Goal: Transaction & Acquisition: Book appointment/travel/reservation

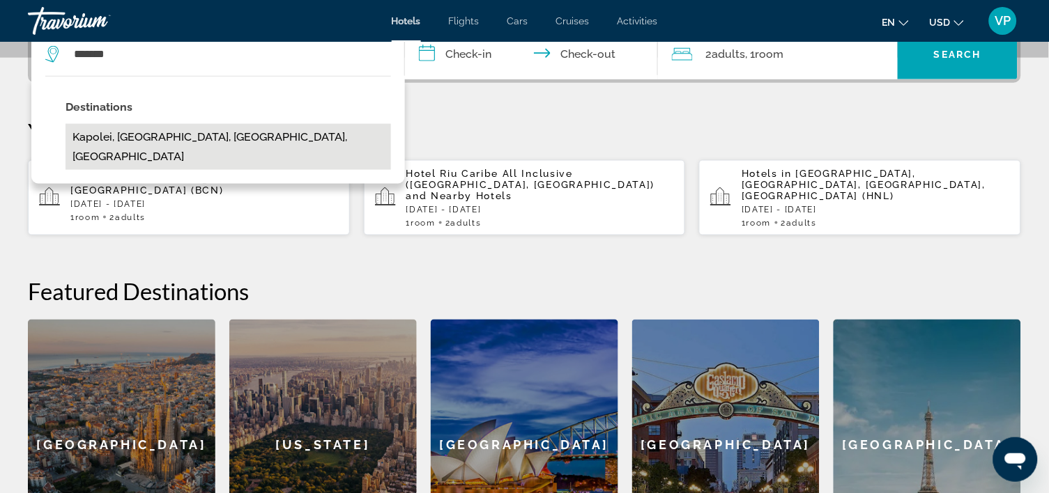
drag, startPoint x: 233, startPoint y: 491, endPoint x: 149, endPoint y: 160, distance: 342.3
click at [149, 160] on button "Kapolei, [GEOGRAPHIC_DATA], [GEOGRAPHIC_DATA], [GEOGRAPHIC_DATA]" at bounding box center [228, 147] width 325 height 46
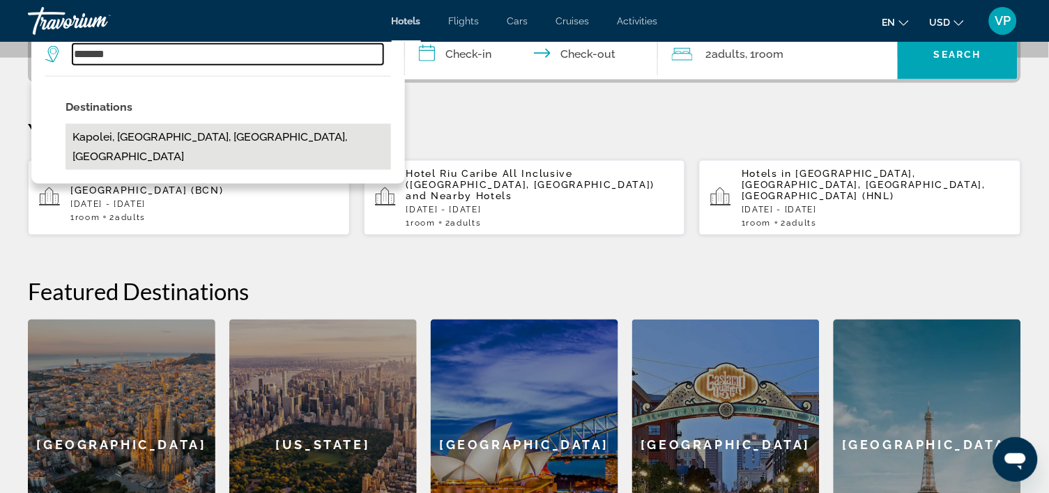
type input "**********"
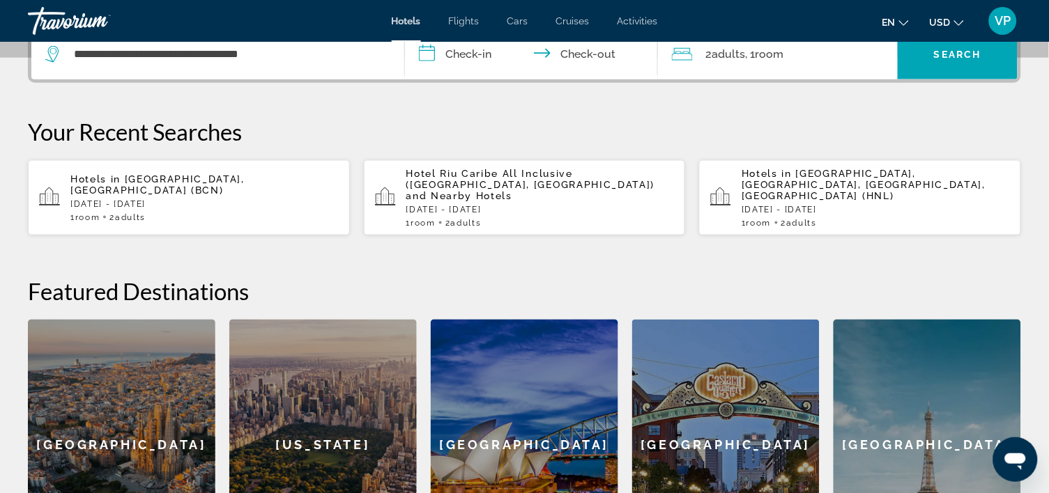
click at [467, 77] on input "**********" at bounding box center [534, 56] width 259 height 54
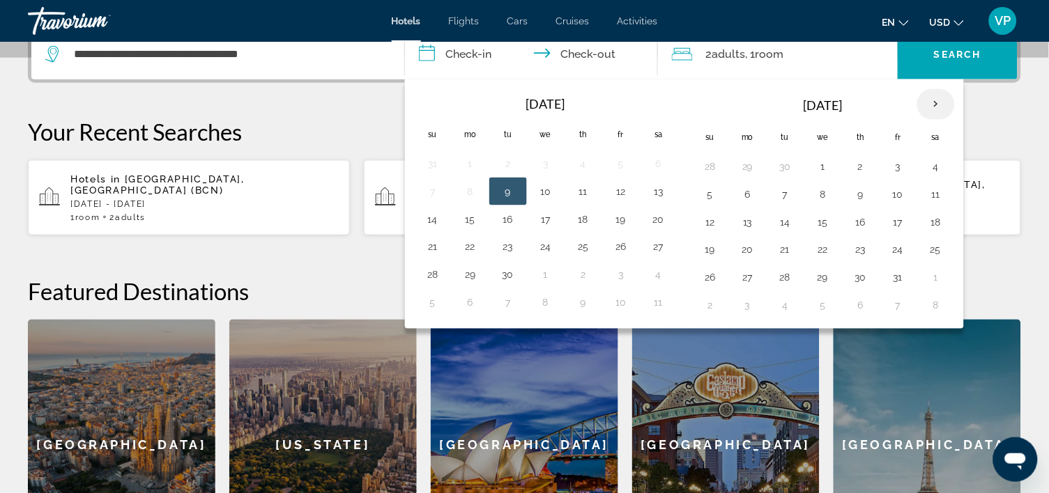
click at [946, 120] on th "Next month" at bounding box center [936, 104] width 38 height 31
click at [907, 204] on button "12" at bounding box center [898, 195] width 22 height 20
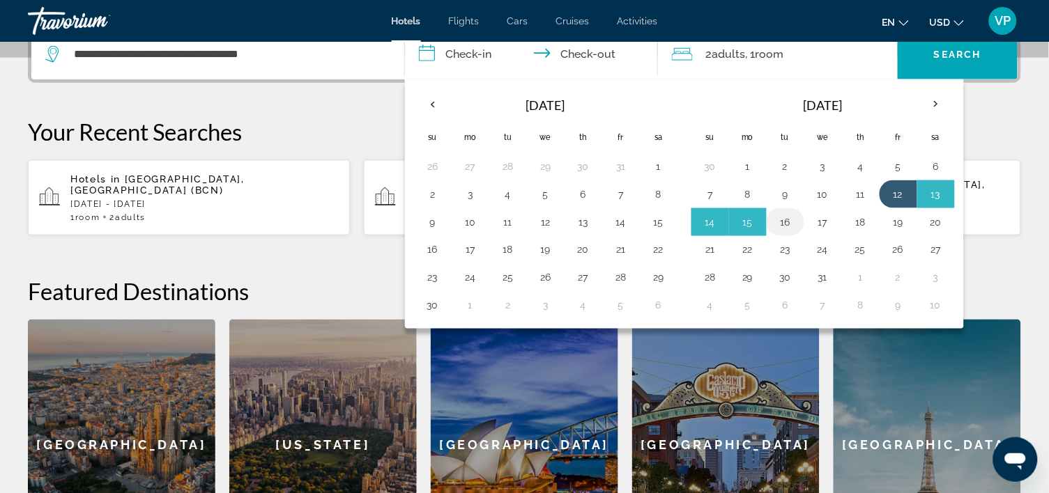
click at [797, 232] on button "16" at bounding box center [785, 223] width 22 height 20
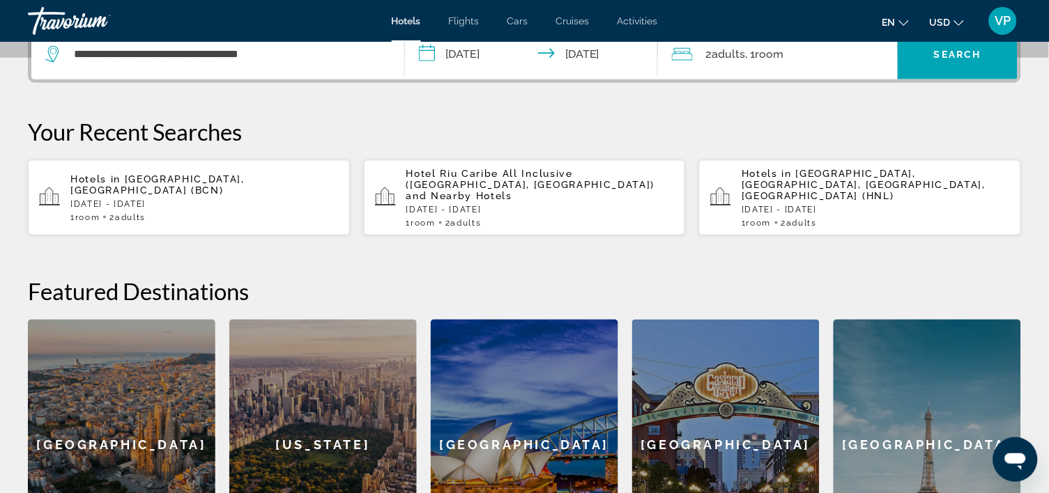
click at [580, 75] on input "**********" at bounding box center [534, 56] width 259 height 54
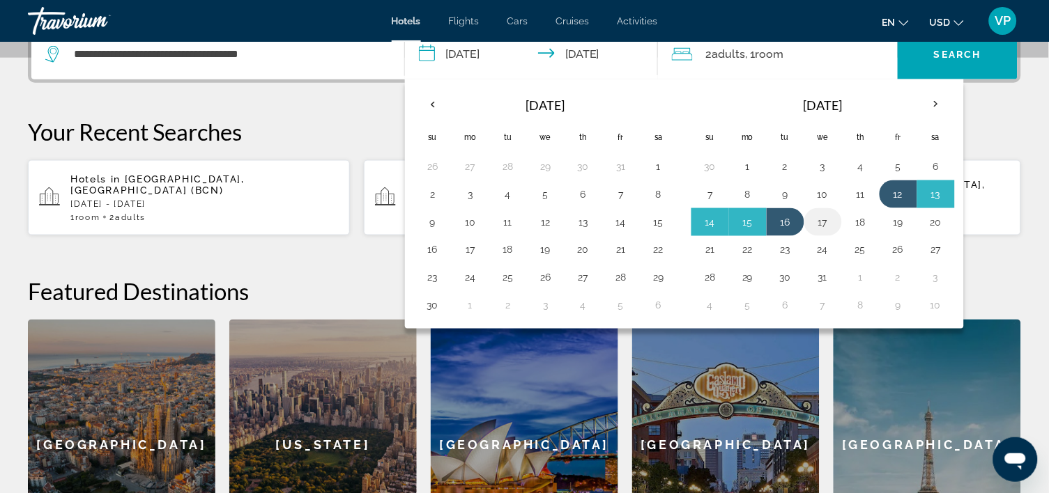
click at [831, 232] on button "17" at bounding box center [823, 223] width 22 height 20
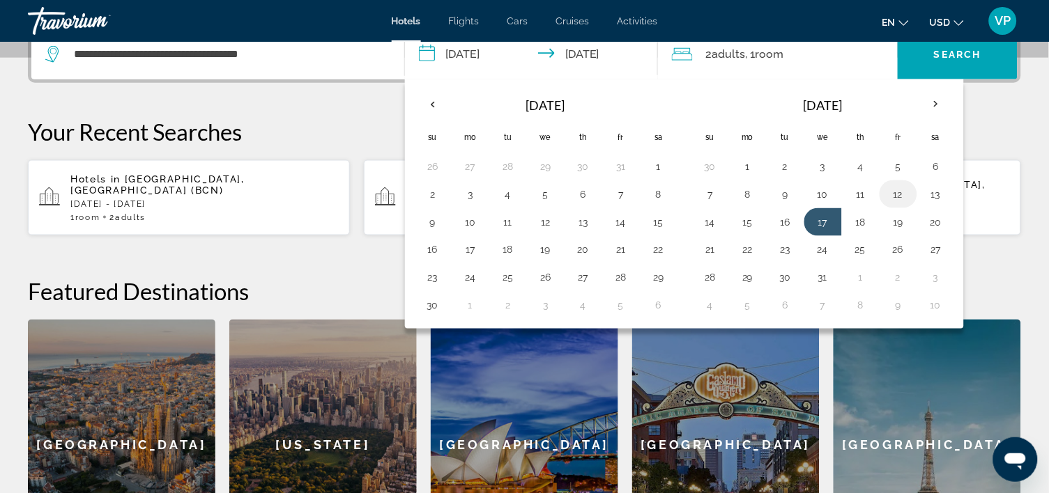
click at [907, 204] on button "12" at bounding box center [898, 195] width 22 height 20
type input "**********"
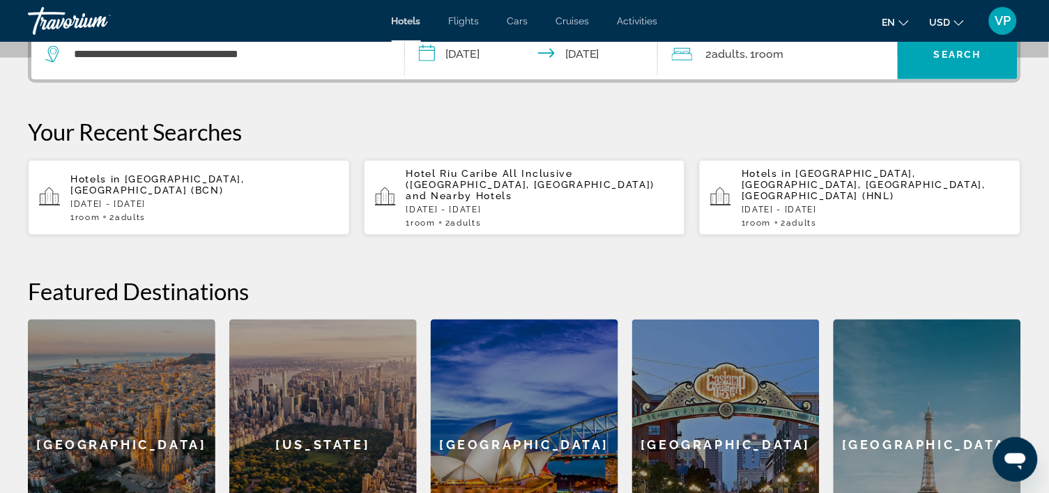
click at [614, 72] on input "**********" at bounding box center [534, 56] width 259 height 54
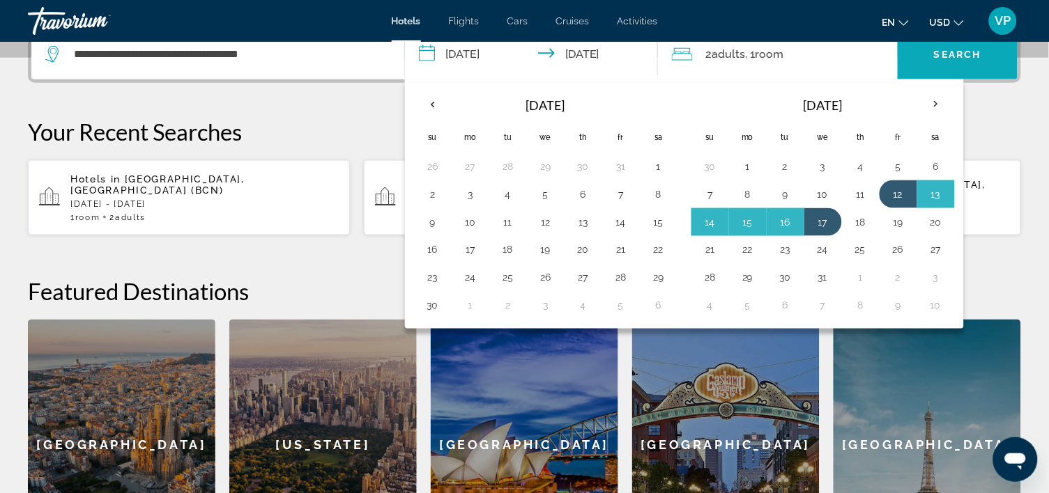
click at [955, 60] on span "Search" at bounding box center [957, 54] width 47 height 11
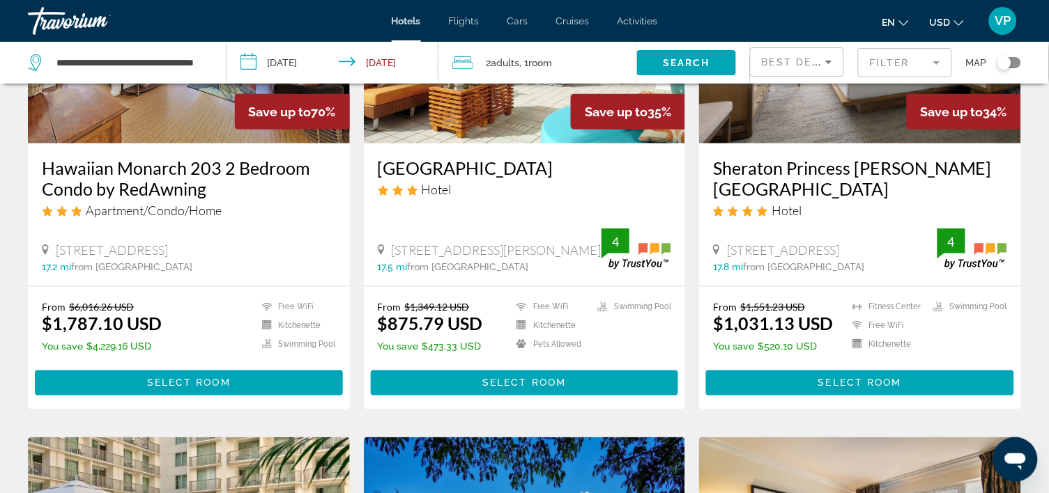
scroll to position [198, 0]
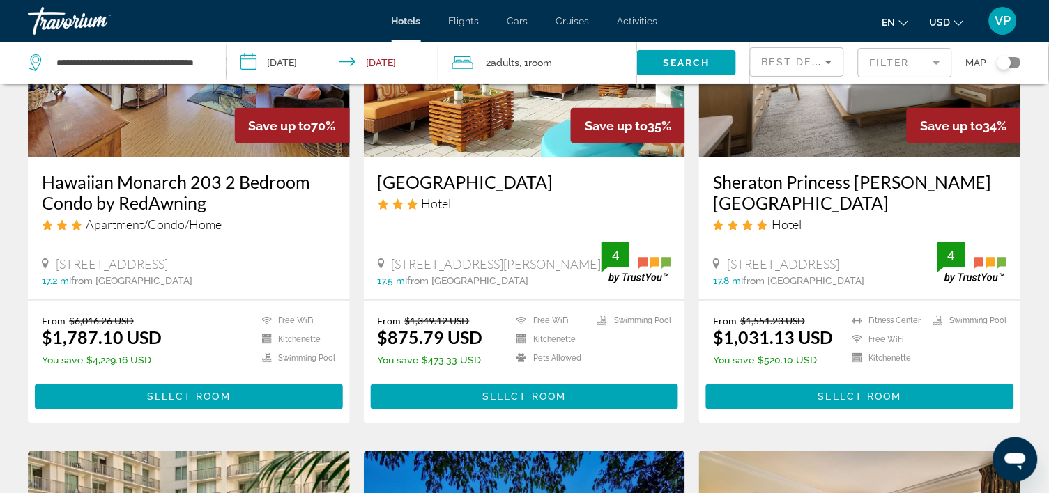
click at [886, 67] on mat-form-field "Filter" at bounding box center [905, 62] width 94 height 29
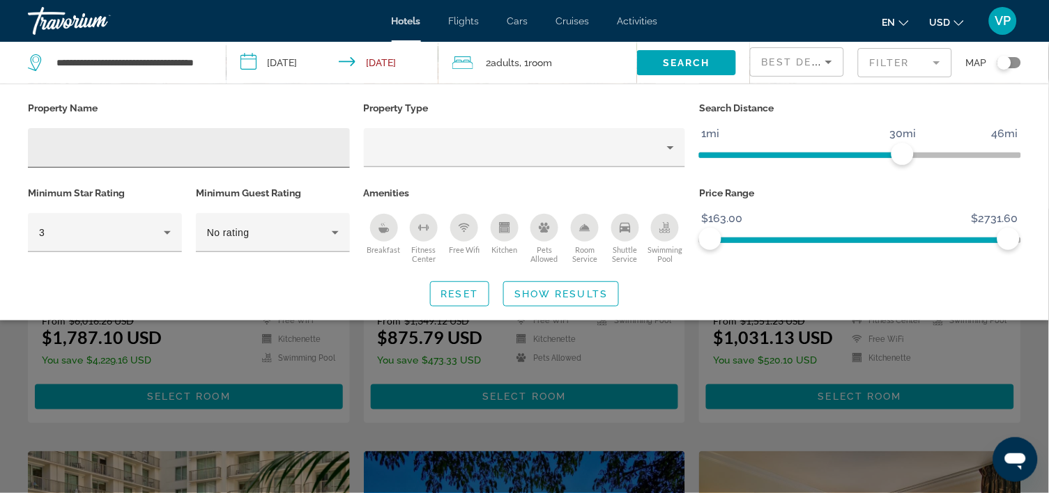
click at [63, 163] on div "Hotel Filters" at bounding box center [189, 148] width 300 height 40
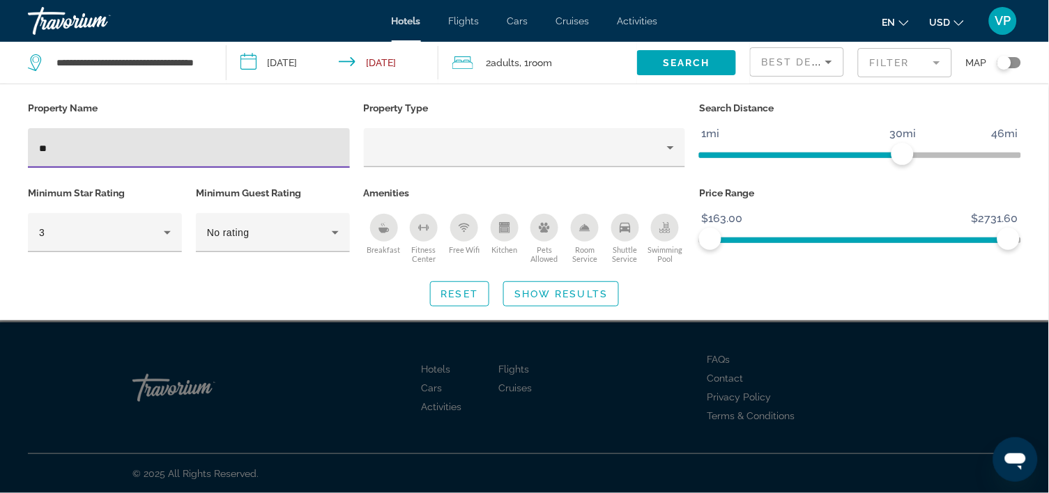
type input "*"
type input "*******"
click at [582, 300] on span "Show Results" at bounding box center [560, 294] width 93 height 11
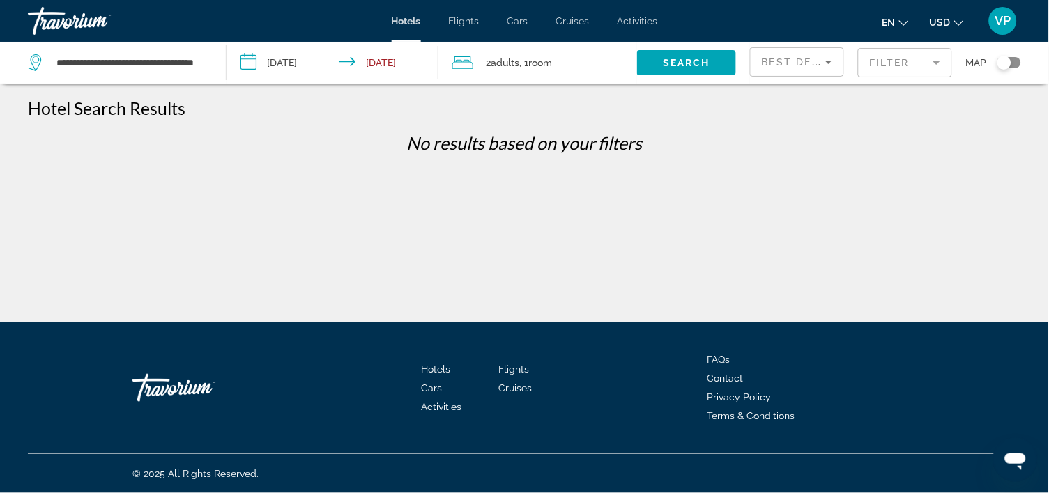
click at [921, 71] on mat-form-field "Filter" at bounding box center [905, 62] width 94 height 29
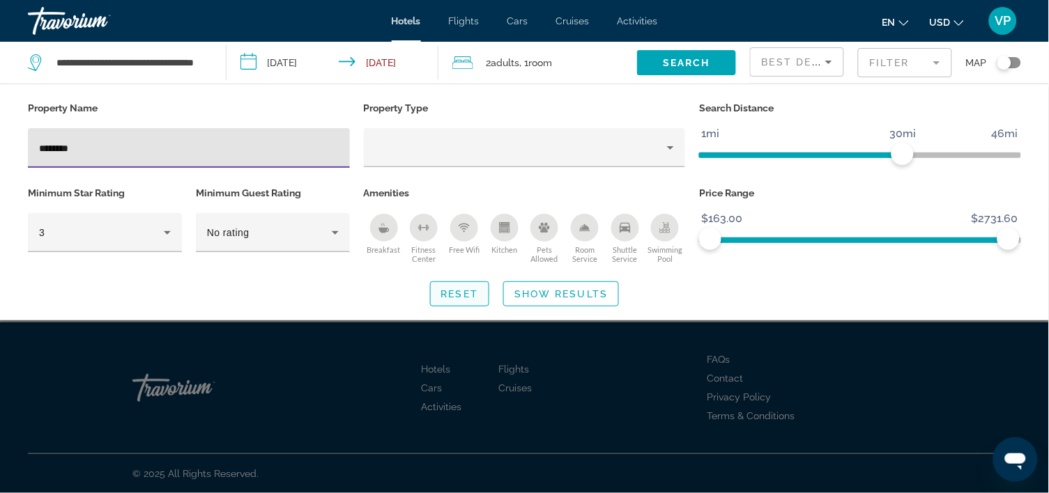
click at [477, 296] on span "Reset" at bounding box center [460, 294] width 38 height 11
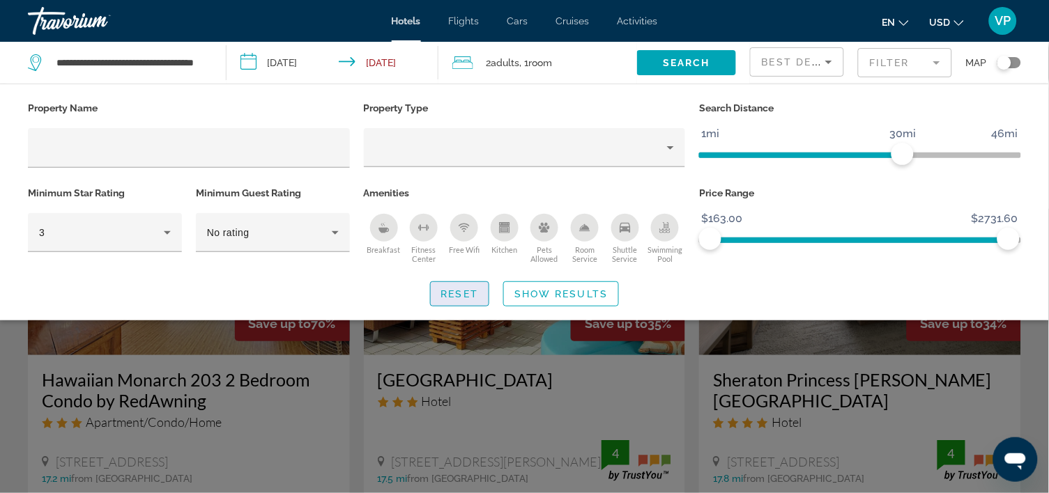
click at [470, 300] on span "Reset" at bounding box center [460, 294] width 38 height 11
click at [1046, 378] on div "Search widget" at bounding box center [524, 351] width 1049 height 284
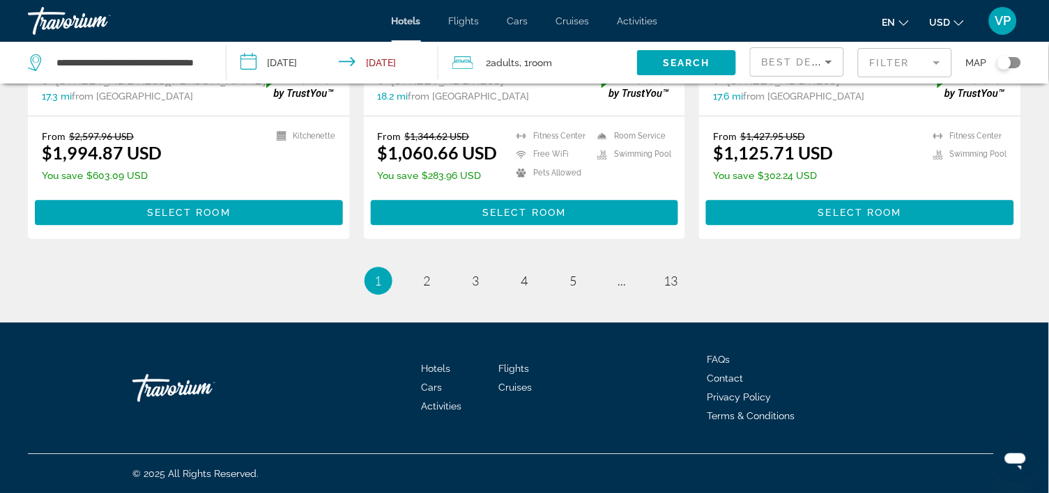
scroll to position [2043, 0]
click at [424, 273] on span "2" at bounding box center [427, 280] width 7 height 15
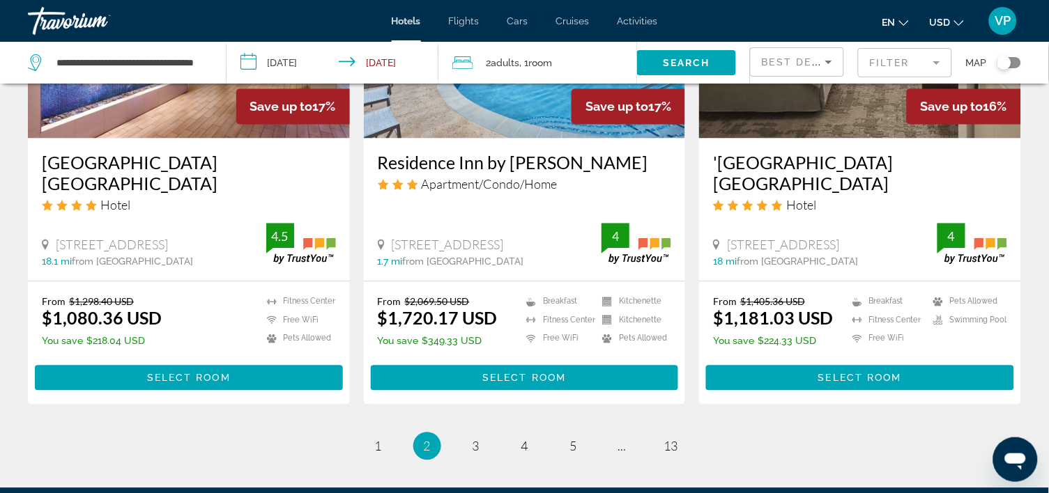
scroll to position [1739, 0]
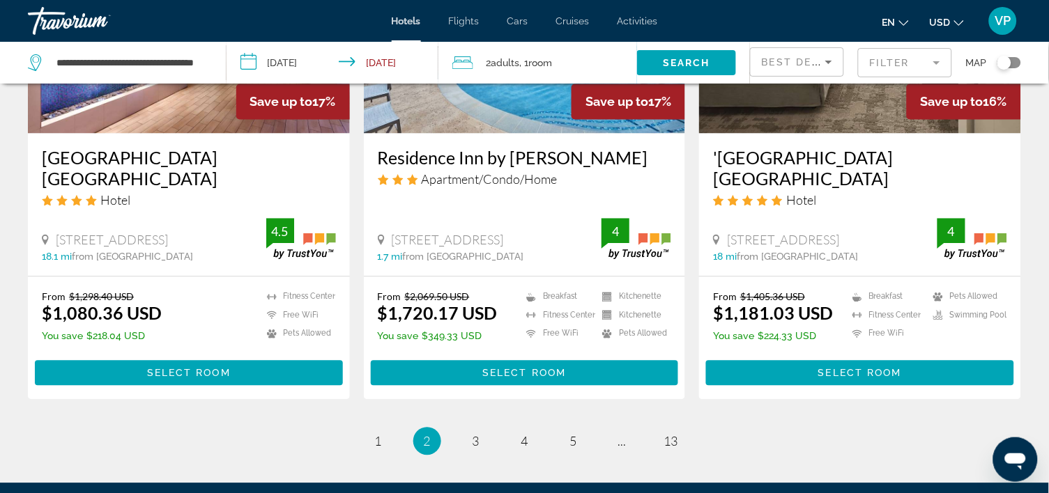
click at [538, 134] on img "Main content" at bounding box center [525, 22] width 322 height 223
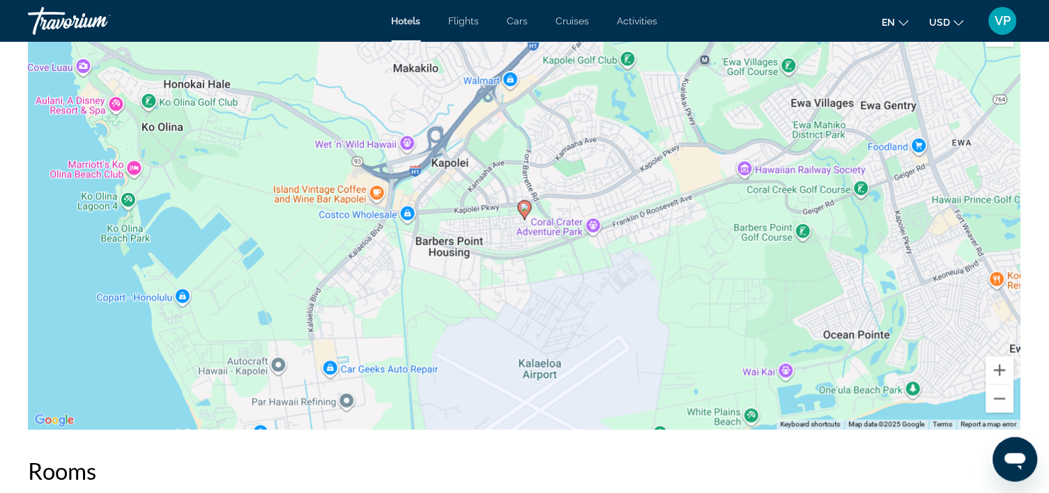
scroll to position [1341, 0]
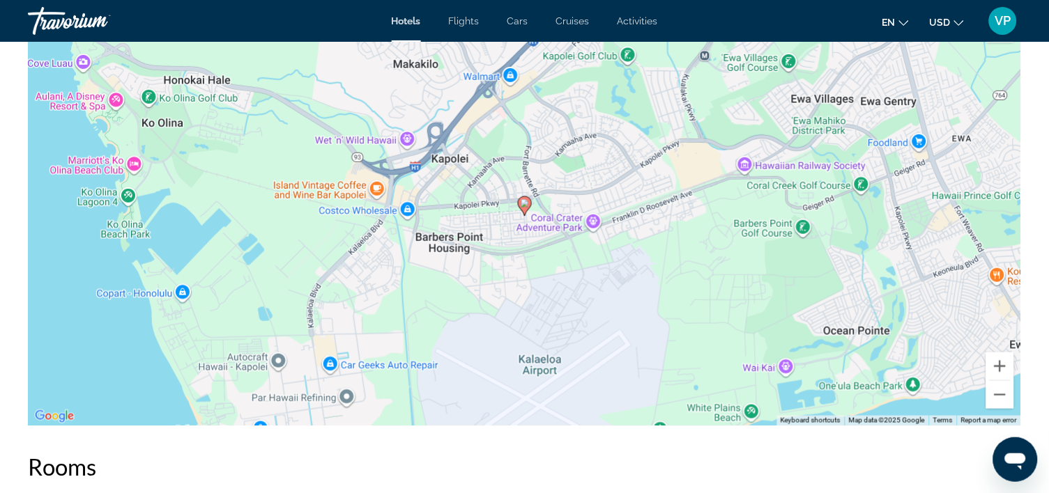
click at [133, 261] on div "To activate drag with keyboard, press Alt + Enter. Once in keyboard drag state,…" at bounding box center [524, 217] width 993 height 418
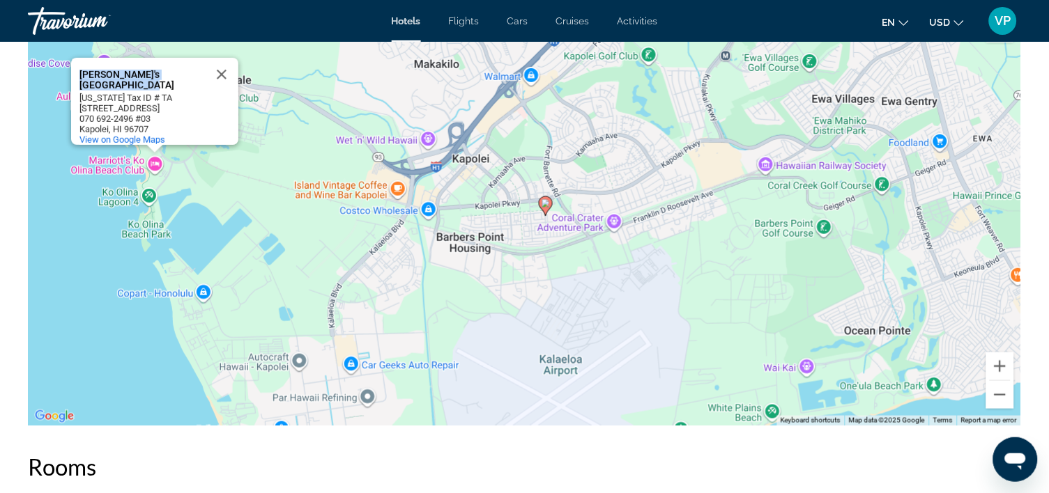
drag, startPoint x: 97, startPoint y: 163, endPoint x: 81, endPoint y: 151, distance: 19.9
click at [81, 91] on div "[PERSON_NAME]'s [GEOGRAPHIC_DATA]" at bounding box center [141, 80] width 125 height 21
click at [100, 91] on div "[PERSON_NAME]'s [GEOGRAPHIC_DATA]" at bounding box center [141, 80] width 125 height 21
drag, startPoint x: 98, startPoint y: 161, endPoint x: 79, endPoint y: 147, distance: 23.4
click at [79, 91] on div "[PERSON_NAME]'s [GEOGRAPHIC_DATA]" at bounding box center [141, 74] width 125 height 33
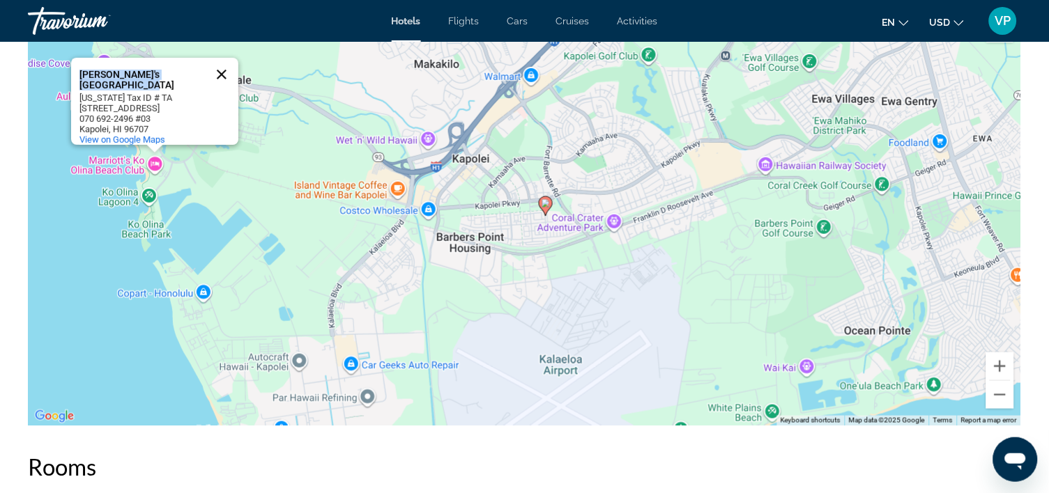
click at [224, 91] on button "Close" at bounding box center [221, 74] width 33 height 33
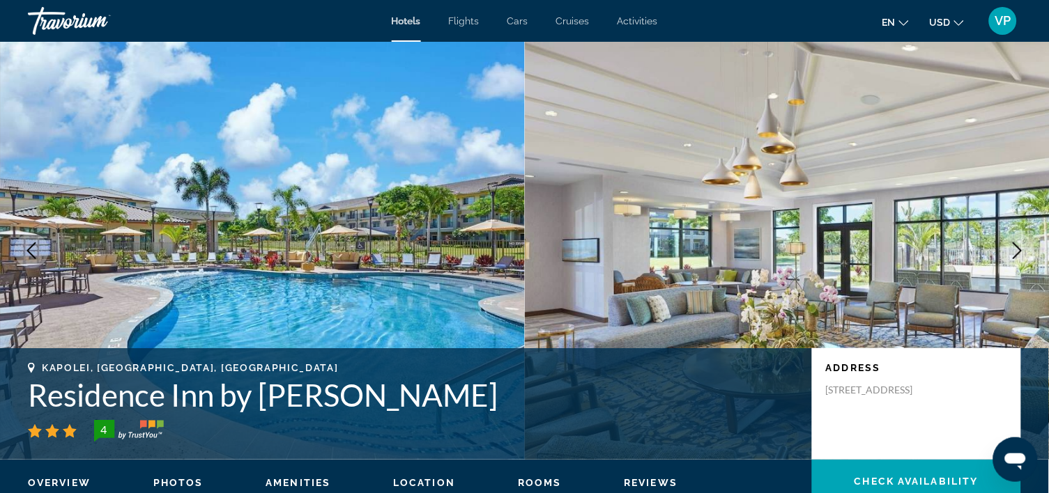
scroll to position [0, 0]
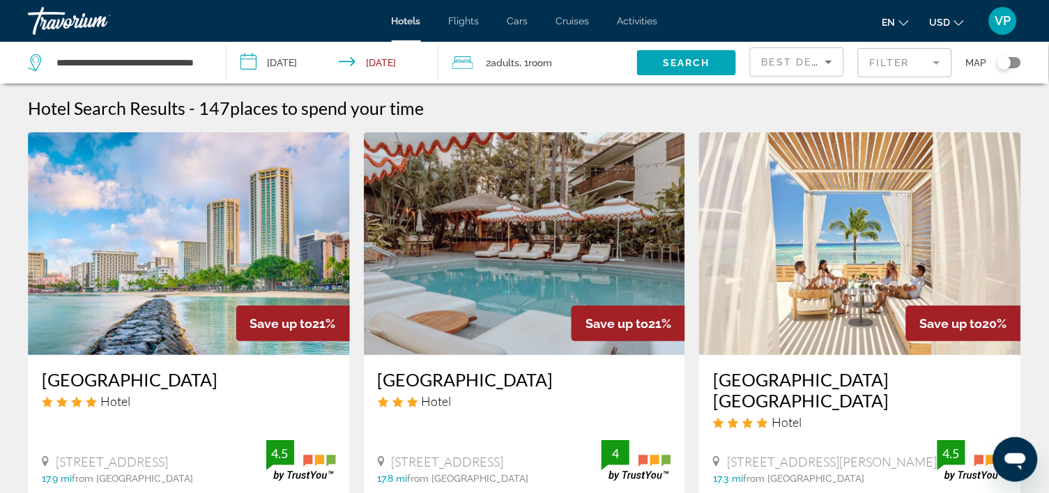
click at [889, 70] on mat-form-field "Filter" at bounding box center [905, 62] width 94 height 29
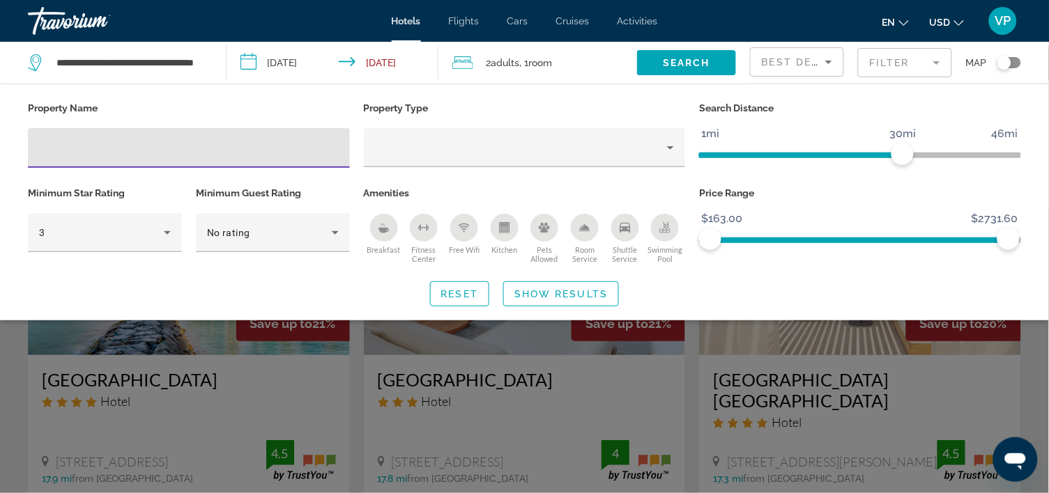
click at [58, 149] on input "Hotel Filters" at bounding box center [189, 148] width 300 height 17
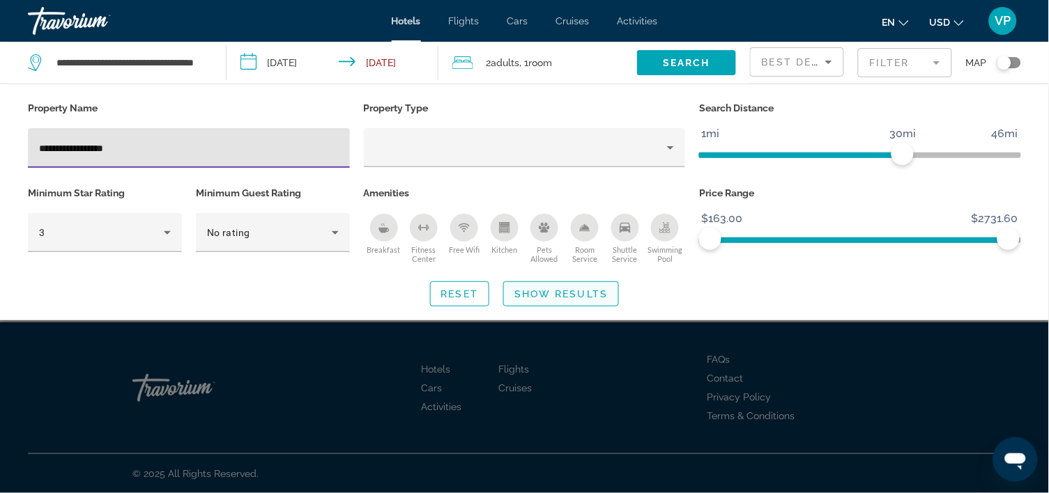
type input "**********"
click at [575, 300] on span "Show Results" at bounding box center [560, 294] width 93 height 11
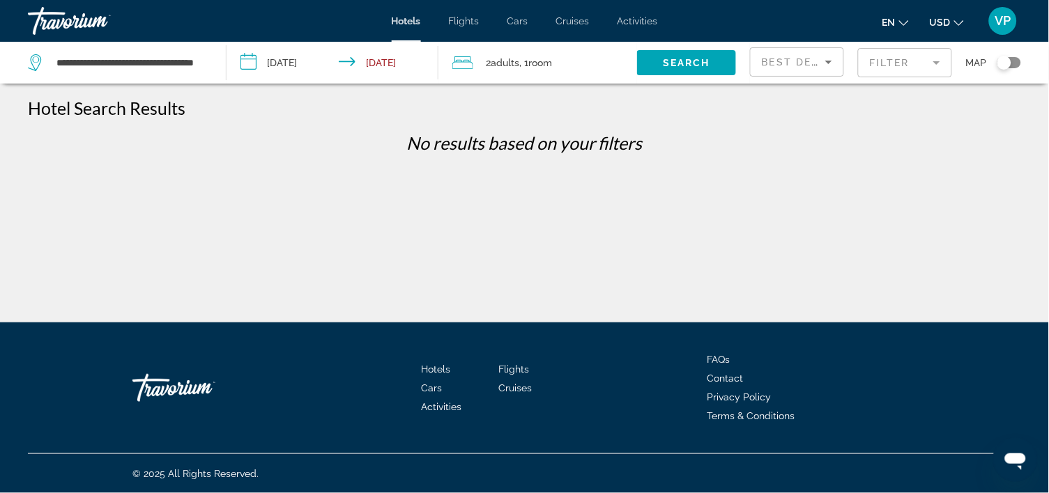
click at [868, 75] on mat-form-field "Filter" at bounding box center [905, 62] width 94 height 29
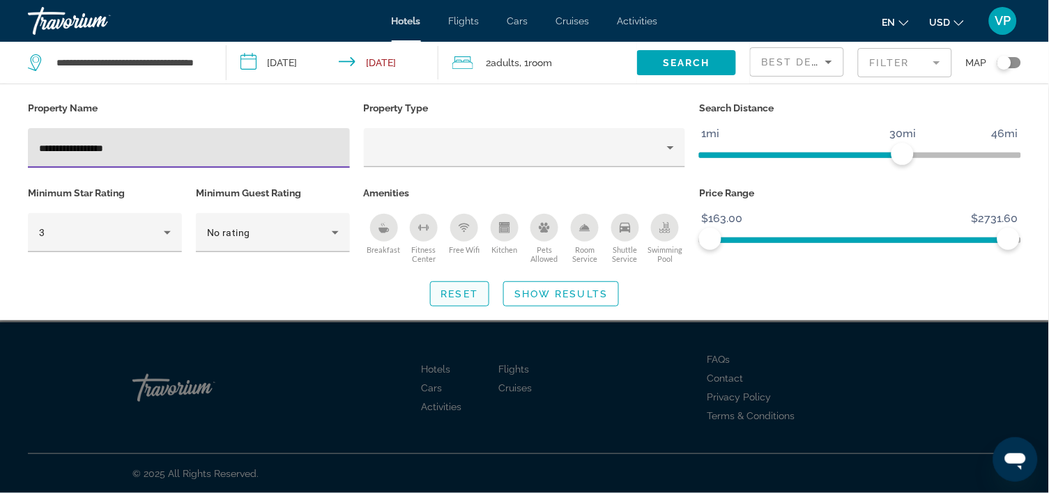
click at [475, 300] on span "Reset" at bounding box center [460, 294] width 38 height 11
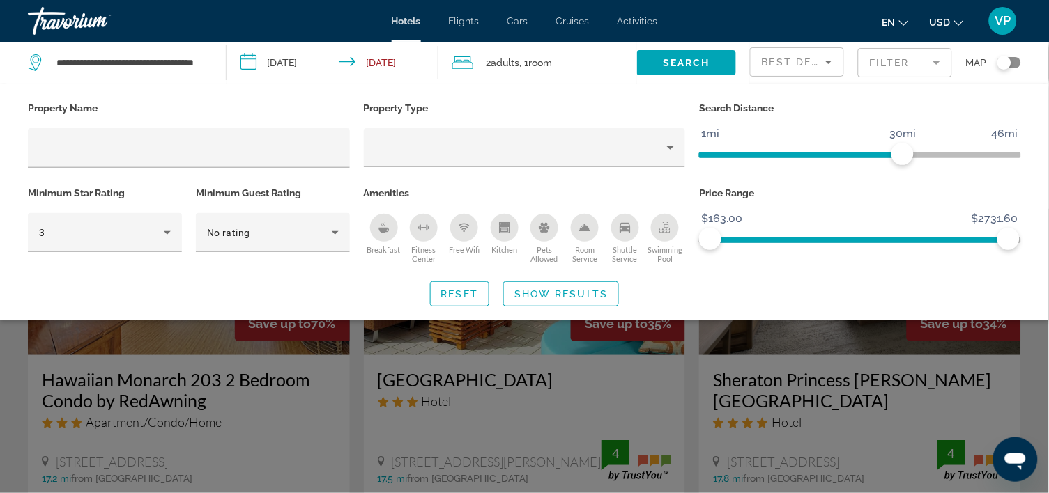
click at [1043, 362] on div "Search widget" at bounding box center [524, 351] width 1049 height 284
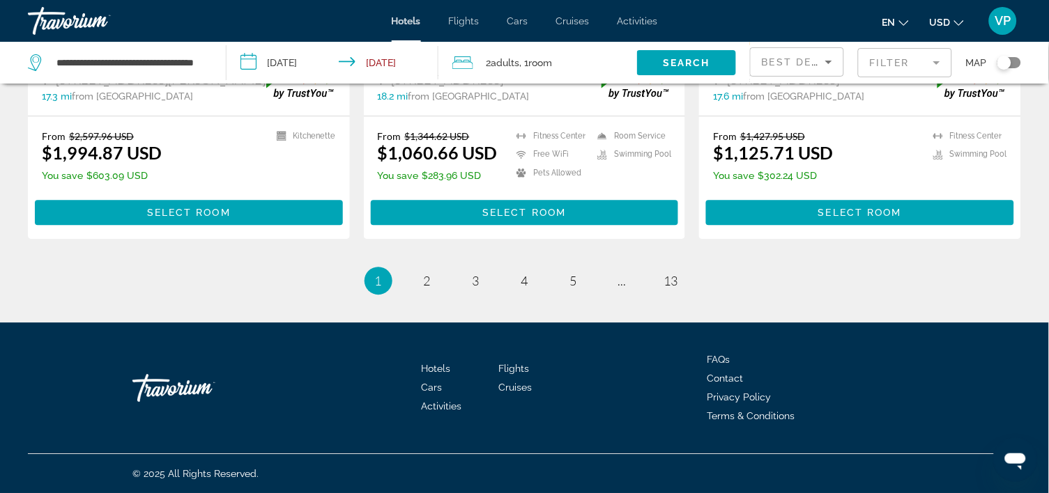
scroll to position [1981, 0]
click at [424, 289] on span "2" at bounding box center [427, 280] width 7 height 15
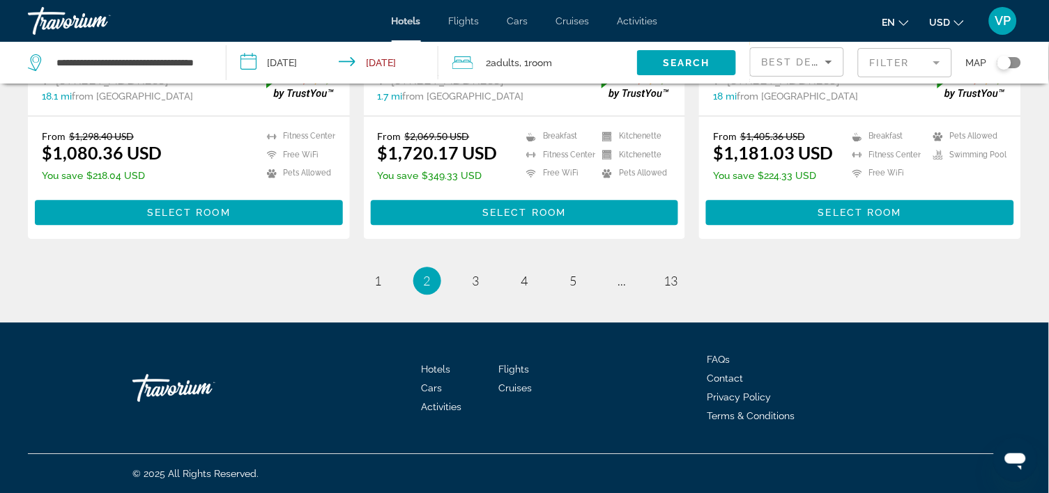
scroll to position [2050, 0]
click at [467, 276] on link "page 3" at bounding box center [475, 281] width 24 height 24
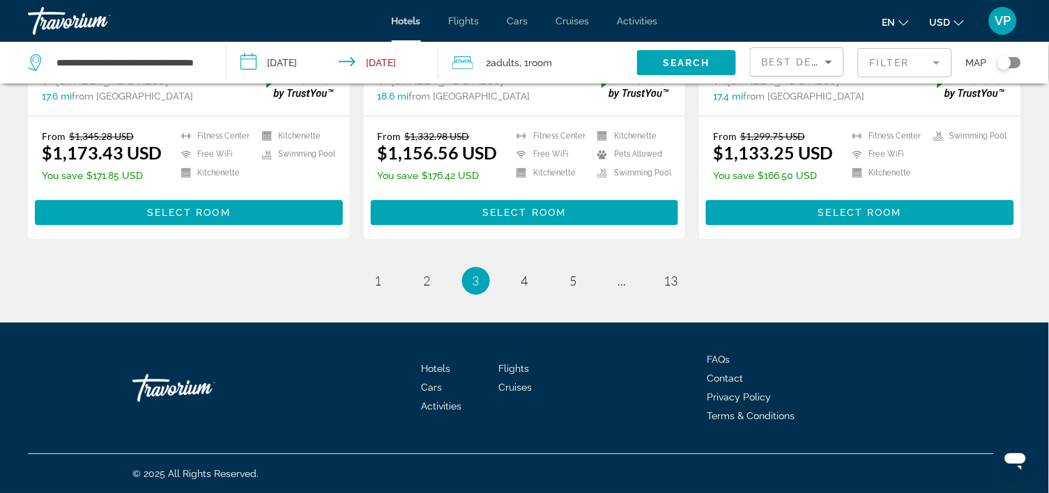
scroll to position [2022, 0]
click at [527, 273] on span "4" at bounding box center [524, 280] width 7 height 15
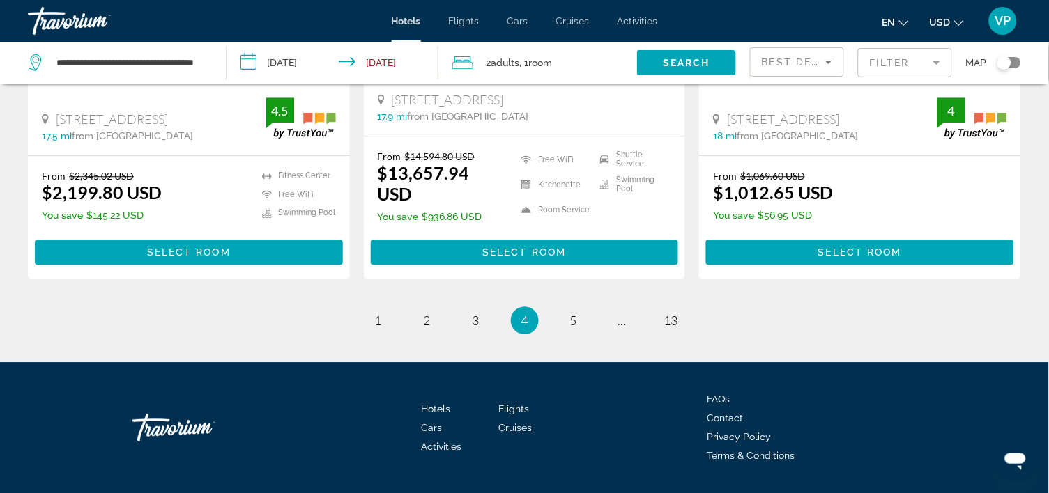
scroll to position [1901, 0]
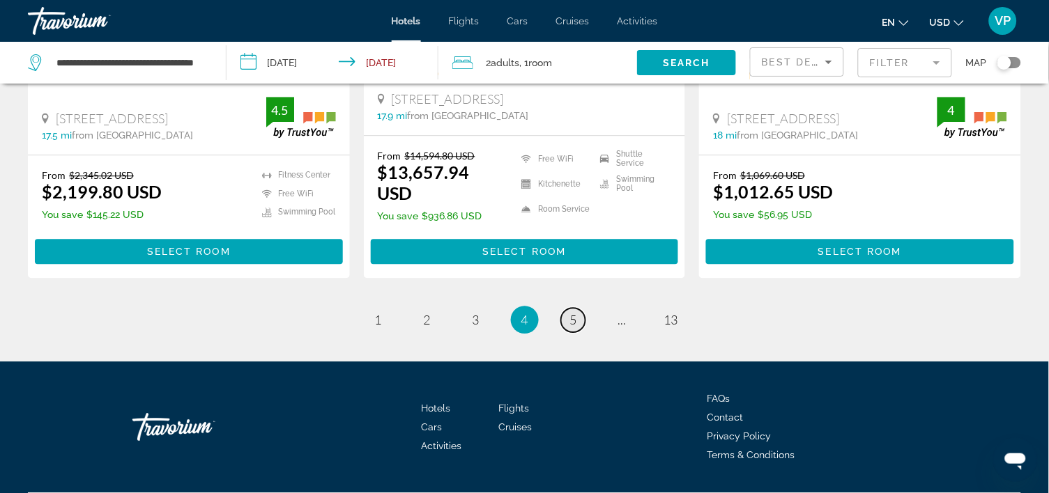
click at [573, 328] on span "5" at bounding box center [573, 319] width 7 height 15
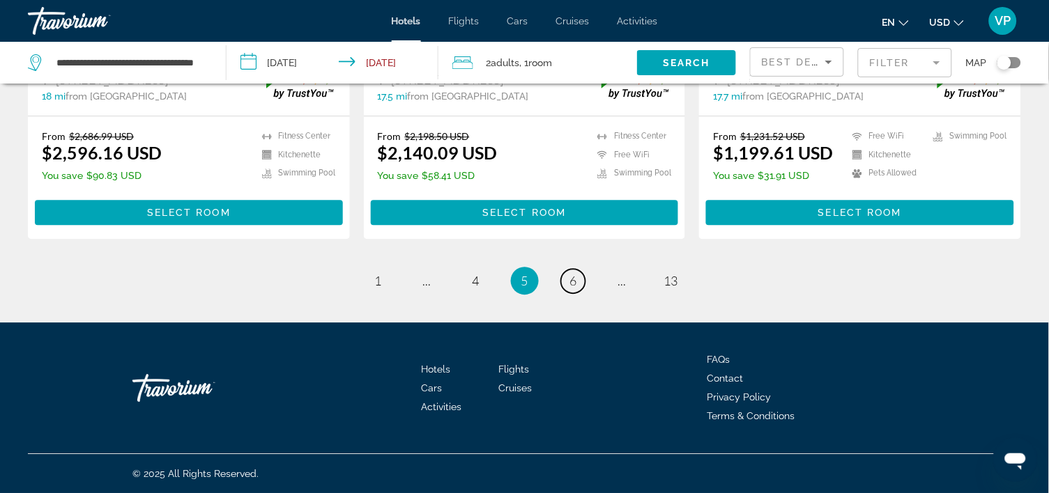
scroll to position [2050, 0]
click at [580, 271] on link "page 6" at bounding box center [573, 281] width 24 height 24
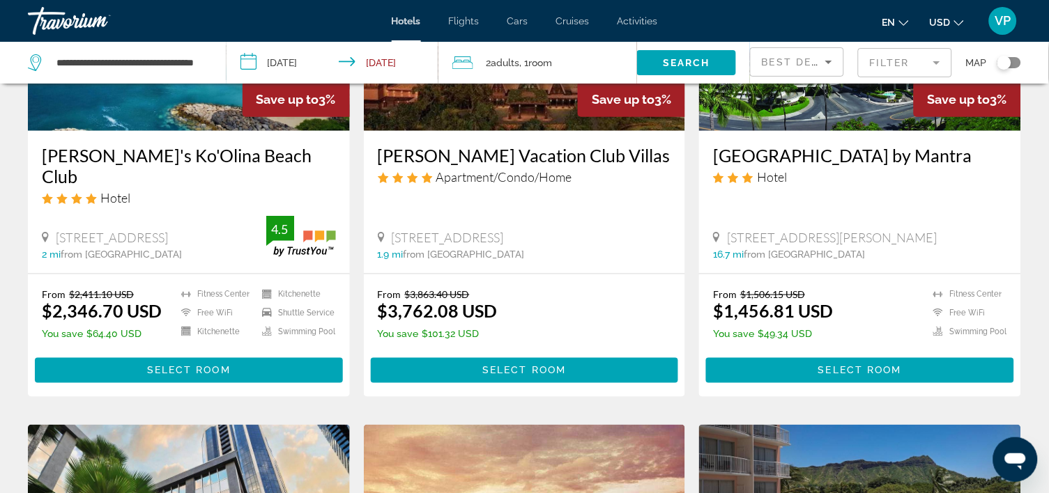
scroll to position [226, 0]
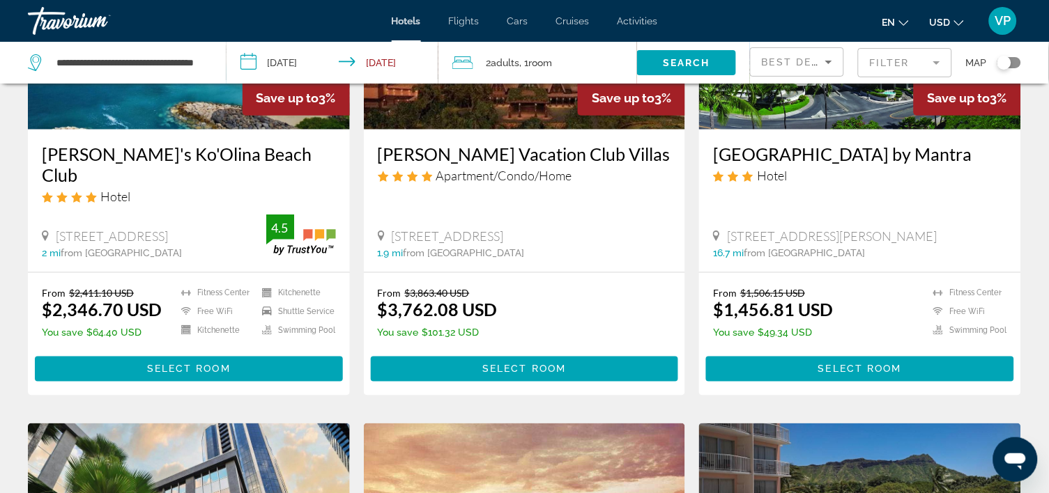
drag, startPoint x: 282, startPoint y: 177, endPoint x: 247, endPoint y: 173, distance: 35.1
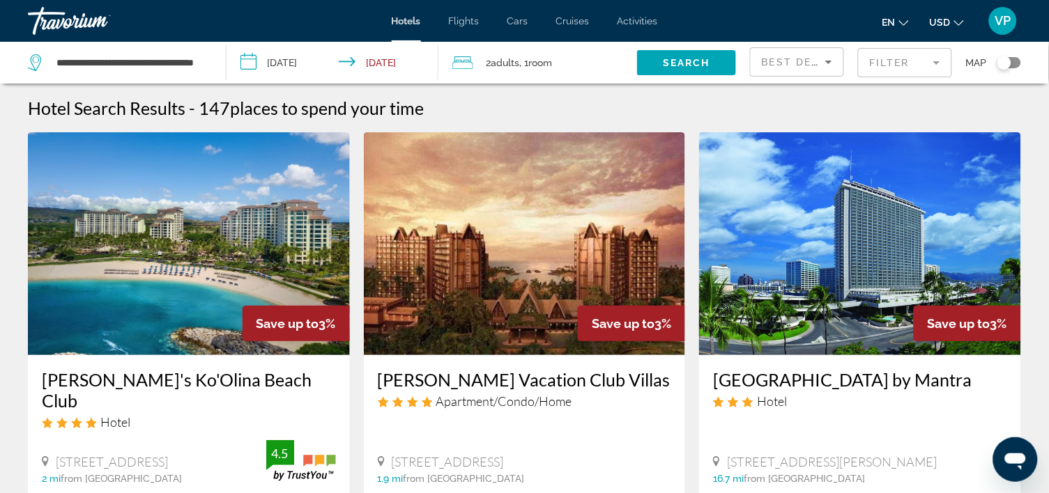
scroll to position [0, 0]
